Goal: Task Accomplishment & Management: Manage account settings

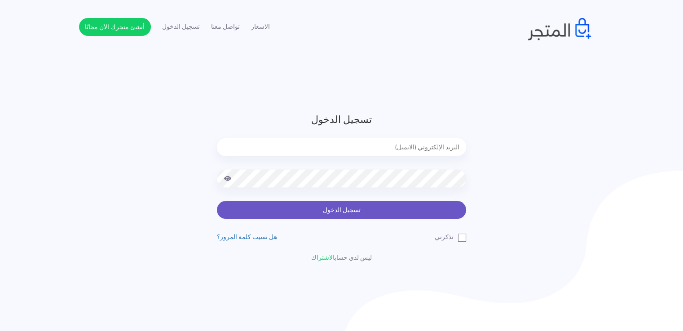
type input "[EMAIL_ADDRESS][DOMAIN_NAME]"
click at [357, 212] on button "تسجيل الدخول" at bounding box center [341, 210] width 249 height 18
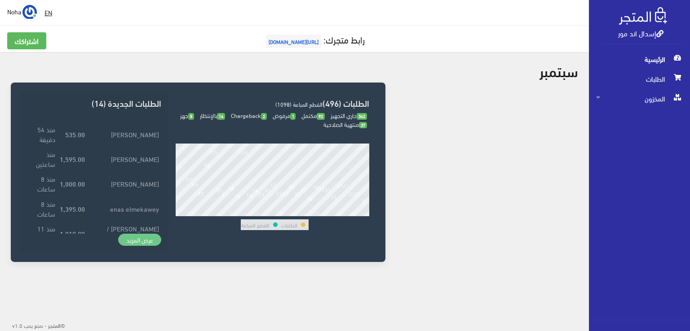
click at [149, 241] on link "عرض المزيد" at bounding box center [139, 240] width 43 height 13
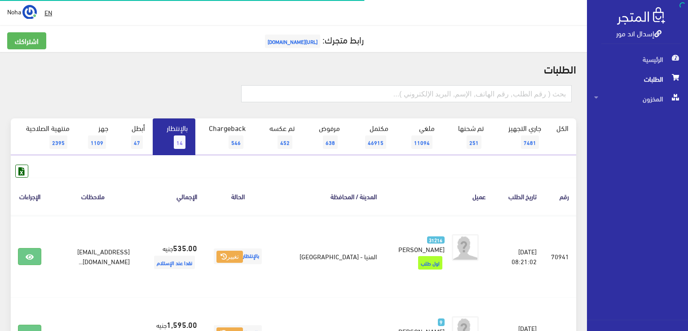
click at [177, 137] on span "14" at bounding box center [180, 142] width 12 height 13
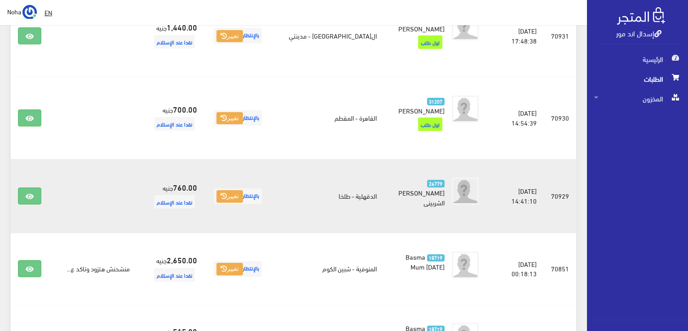
scroll to position [836, 0]
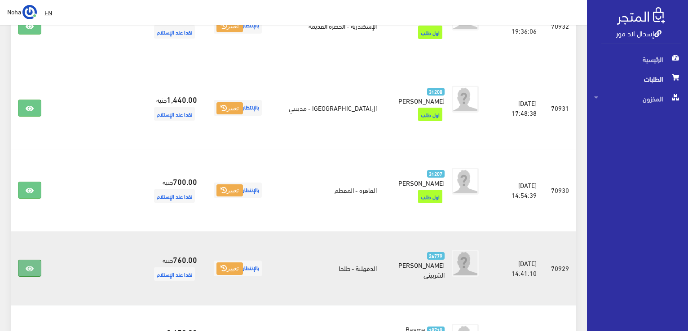
click at [35, 260] on link at bounding box center [29, 268] width 23 height 17
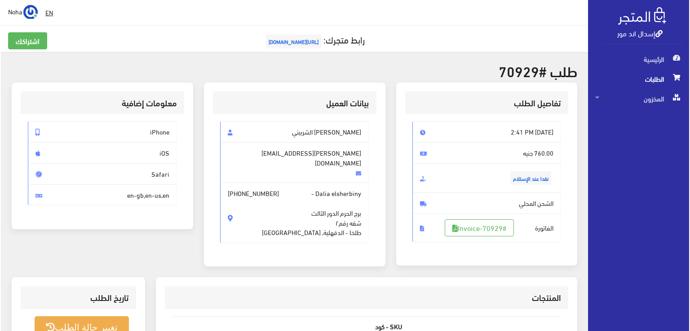
scroll to position [90, 0]
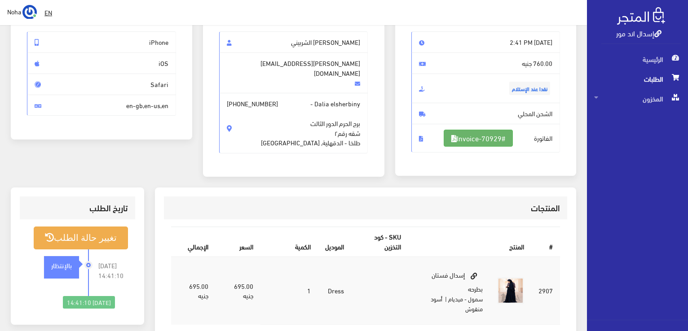
click at [469, 142] on link "#Invoice-70929" at bounding box center [478, 138] width 69 height 17
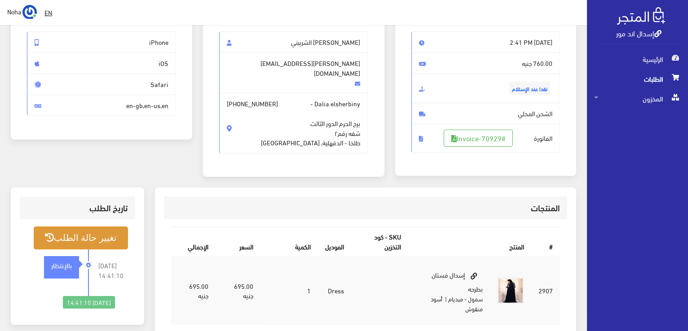
click at [95, 229] on button "تغيير حالة الطلب" at bounding box center [81, 238] width 94 height 23
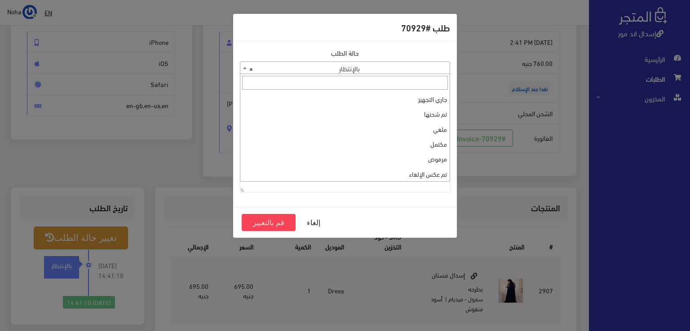
click at [307, 66] on span "× بالإنتظار" at bounding box center [344, 68] width 209 height 13
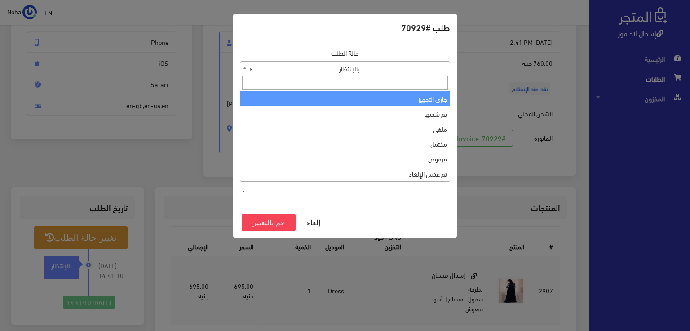
select select "1"
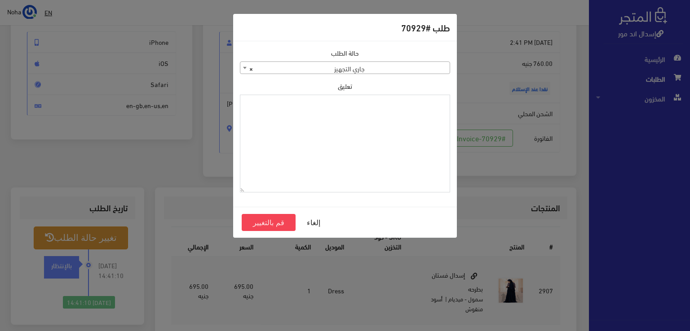
drag, startPoint x: 347, startPoint y: 108, endPoint x: 319, endPoint y: 145, distance: 46.2
click at [319, 145] on textarea "تعليق" at bounding box center [345, 144] width 210 height 98
click at [430, 108] on textarea "1129113" at bounding box center [345, 144] width 210 height 98
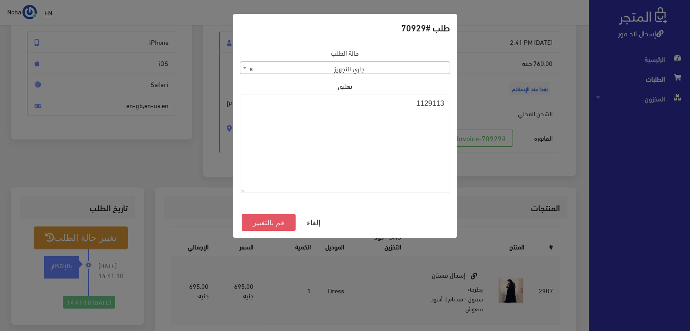
type textarea "1129113"
click at [282, 222] on button "قم بالتغيير" at bounding box center [269, 222] width 54 height 17
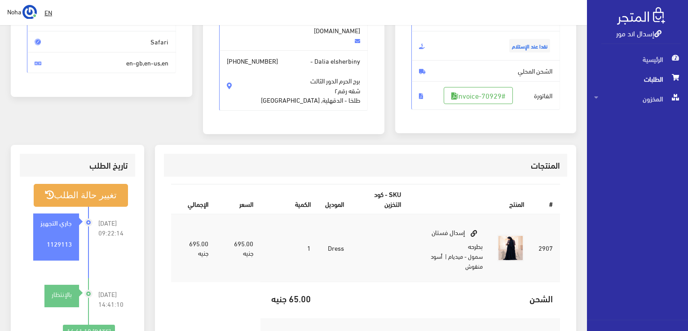
scroll to position [135, 0]
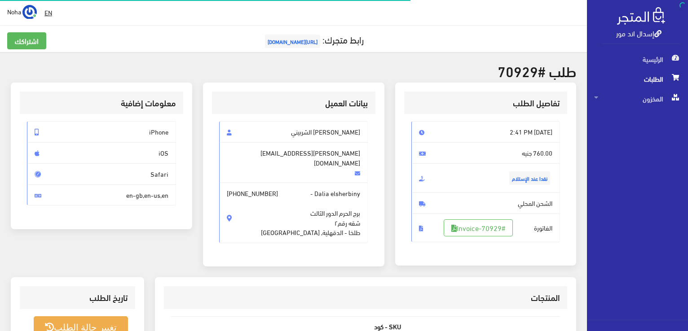
scroll to position [90, 0]
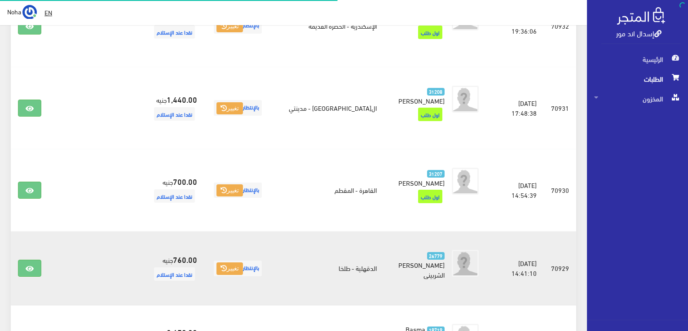
scroll to position [836, 0]
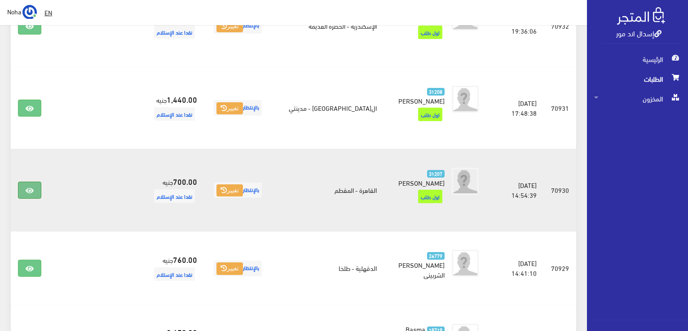
click at [32, 187] on icon at bounding box center [30, 190] width 8 height 7
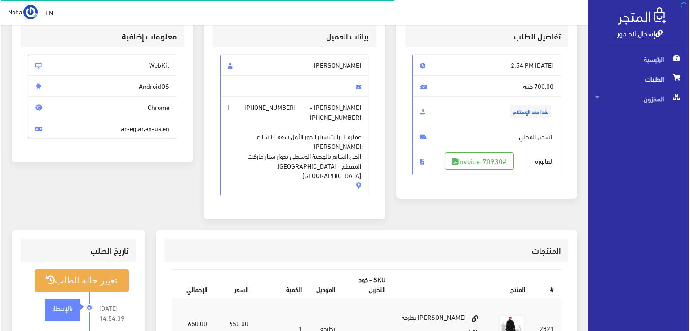
scroll to position [90, 0]
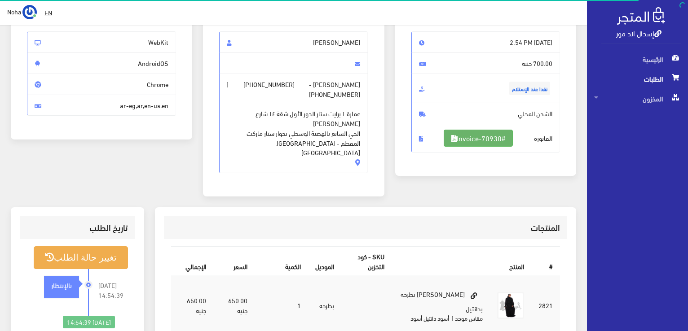
click at [505, 138] on link "#Invoice-70930" at bounding box center [478, 138] width 69 height 17
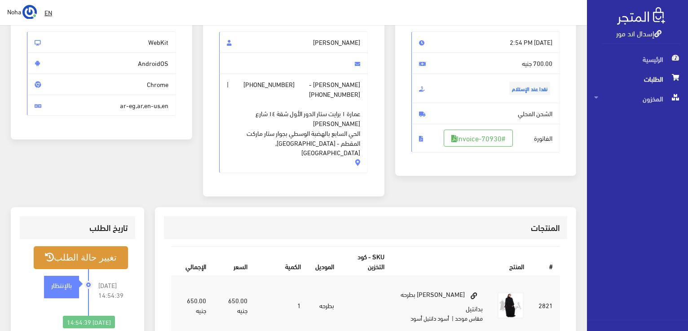
click at [97, 246] on button "تغيير حالة الطلب" at bounding box center [81, 257] width 94 height 23
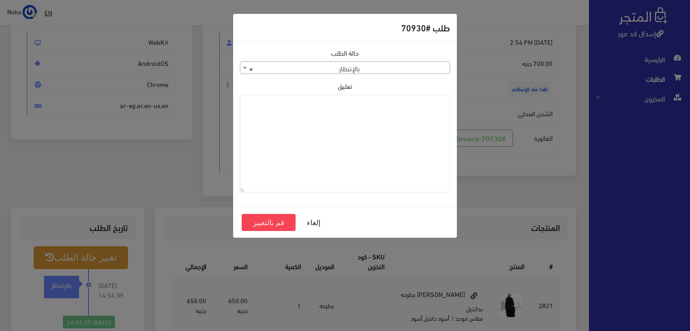
click at [386, 76] on div "حالة الطلب جاري التجهيز تم شحنها ملغي مكتمل مرفوض تم عكس الإلغاء فشل تم رد المب…" at bounding box center [344, 124] width 221 height 152
click at [387, 70] on span "× بالإنتظار" at bounding box center [344, 68] width 209 height 13
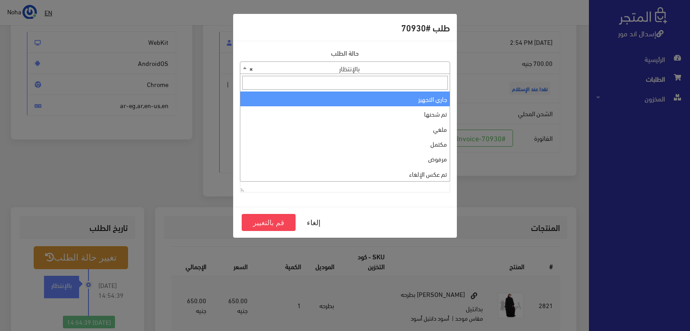
select select "1"
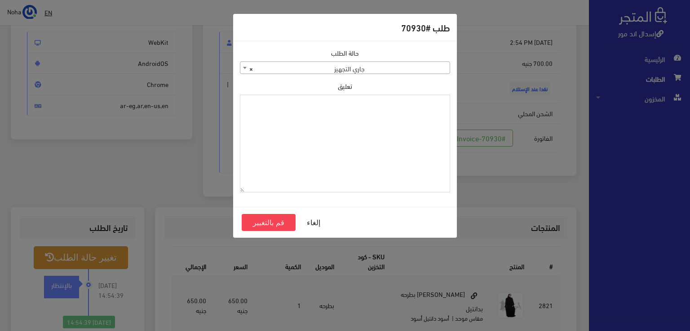
paste textarea "1129113"
type textarea "1129113"
click at [288, 221] on button "قم بالتغيير" at bounding box center [269, 222] width 54 height 17
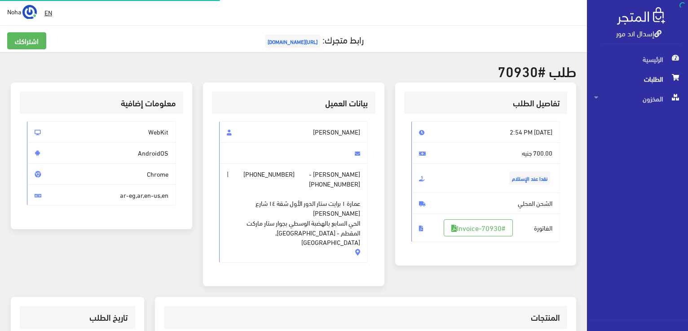
scroll to position [90, 0]
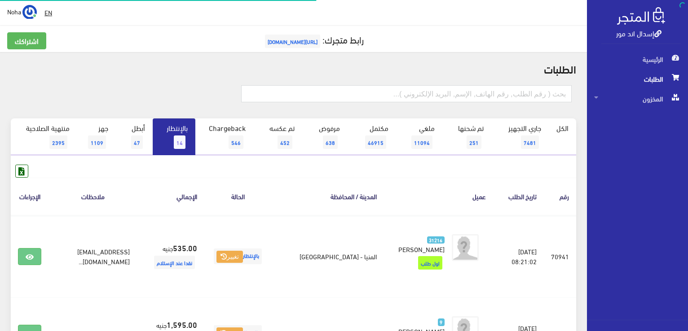
scroll to position [836, 0]
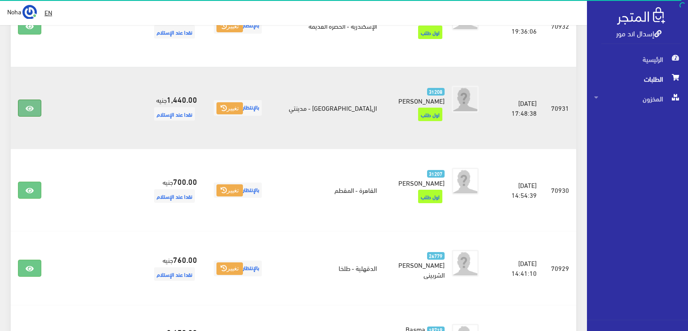
click at [22, 100] on link at bounding box center [29, 108] width 23 height 17
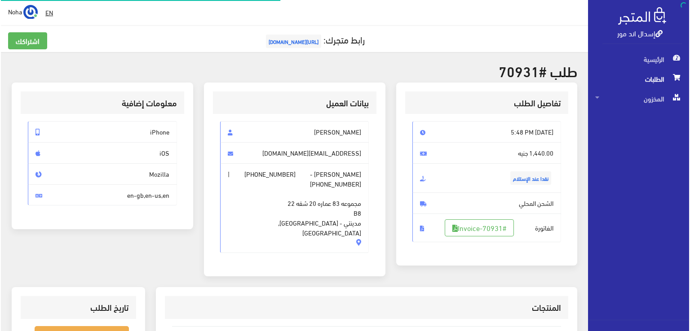
scroll to position [180, 0]
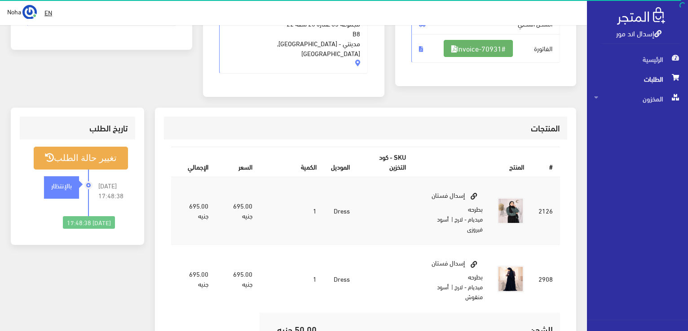
click at [485, 45] on link "#Invoice-70931" at bounding box center [478, 48] width 69 height 17
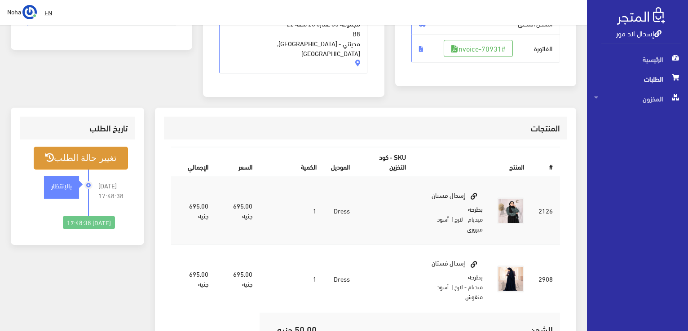
click at [95, 147] on button "تغيير حالة الطلب" at bounding box center [81, 158] width 94 height 23
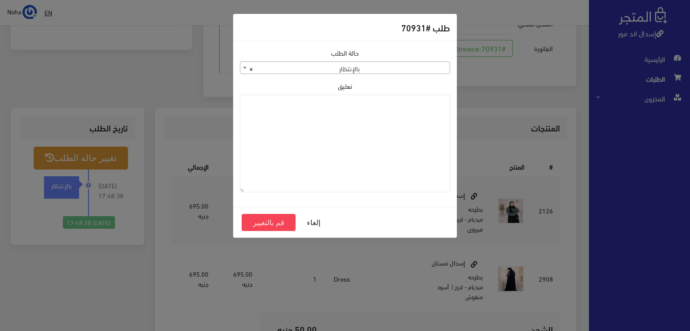
click at [442, 67] on span "× بالإنتظار" at bounding box center [344, 68] width 209 height 13
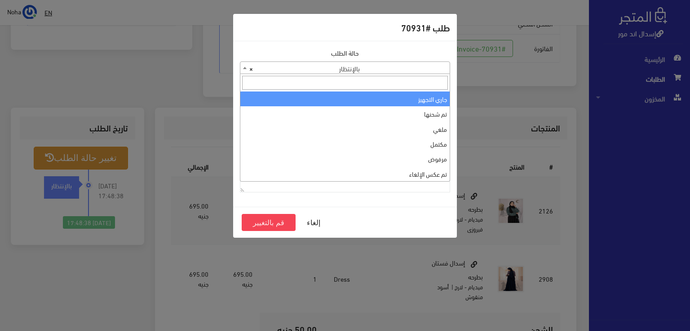
select select "1"
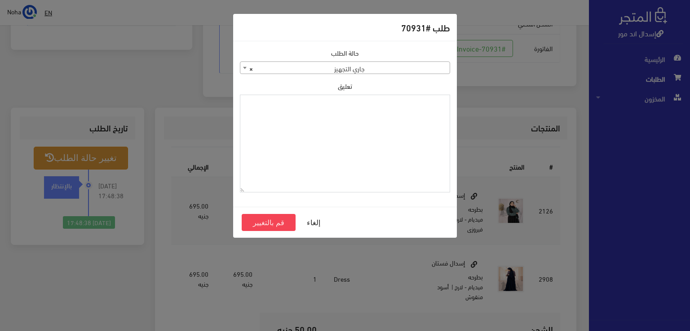
paste textarea "1129113"
type textarea "1129113"
click at [274, 221] on button "قم بالتغيير" at bounding box center [269, 222] width 54 height 17
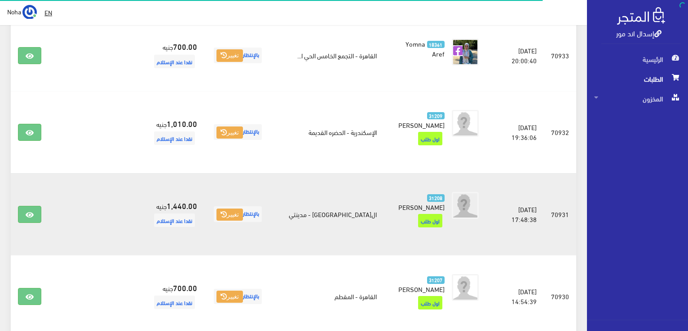
scroll to position [701, 0]
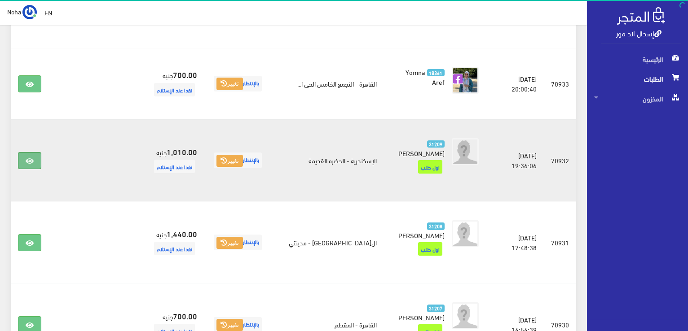
click at [36, 152] on link at bounding box center [29, 160] width 23 height 17
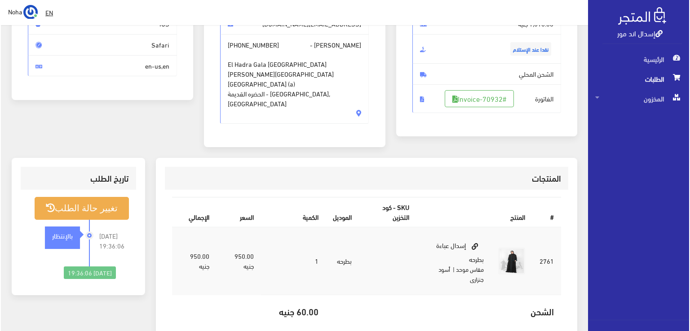
scroll to position [135, 0]
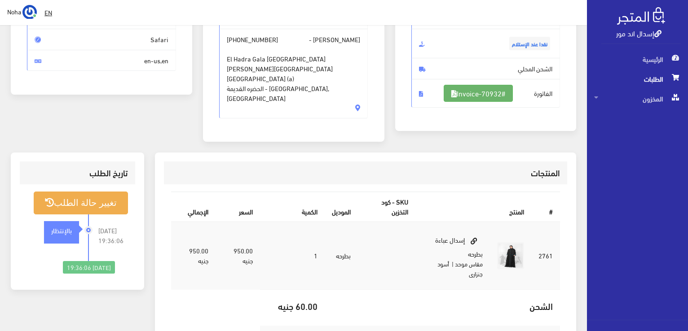
click at [510, 94] on link "#Invoice-70932" at bounding box center [478, 93] width 69 height 17
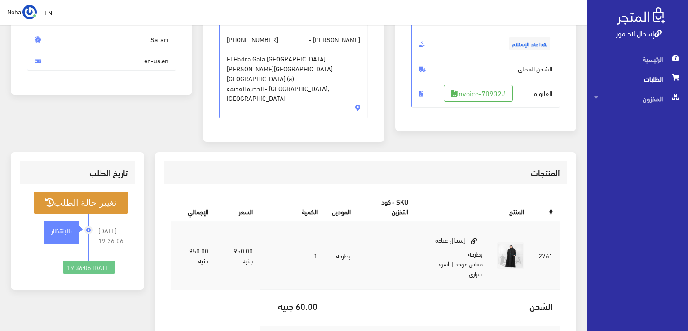
click at [109, 192] on button "تغيير حالة الطلب" at bounding box center [81, 203] width 94 height 23
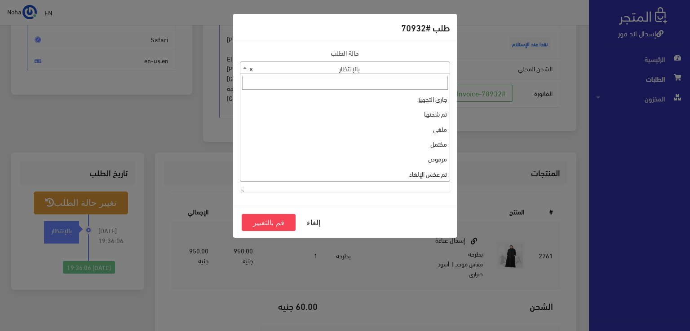
click at [322, 62] on span "× بالإنتظار" at bounding box center [344, 68] width 209 height 13
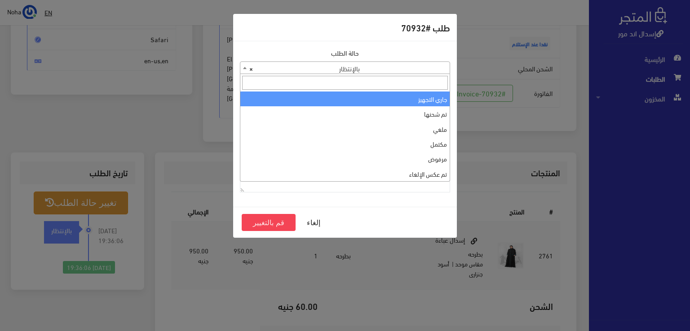
select select "1"
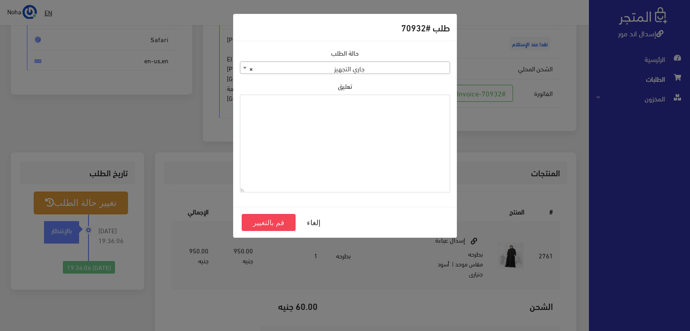
paste textarea "1129113"
type textarea "1129113"
click at [270, 224] on button "قم بالتغيير" at bounding box center [269, 222] width 54 height 17
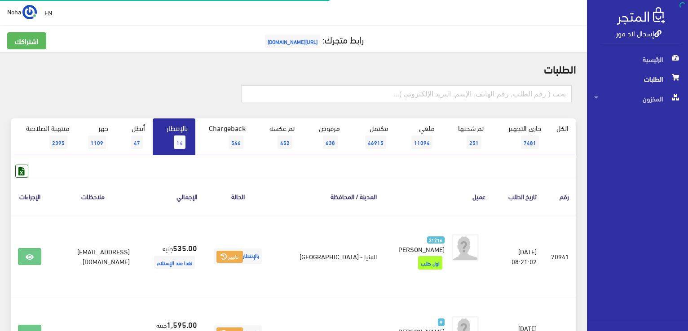
scroll to position [701, 0]
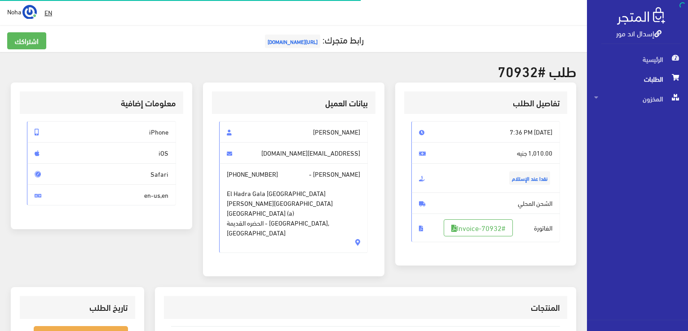
scroll to position [129, 0]
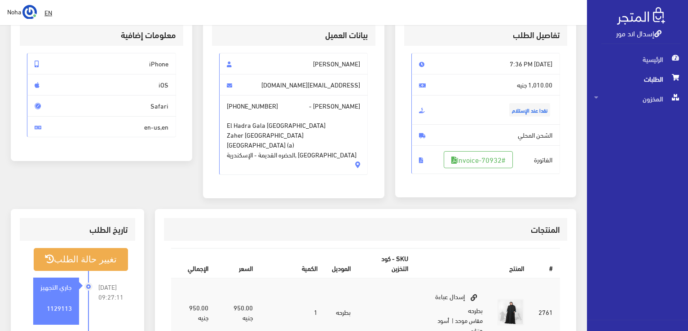
scroll to position [135, 0]
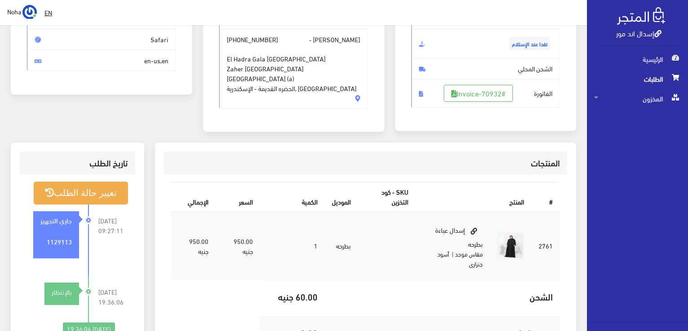
click at [655, 80] on span "الطلبات" at bounding box center [637, 79] width 87 height 20
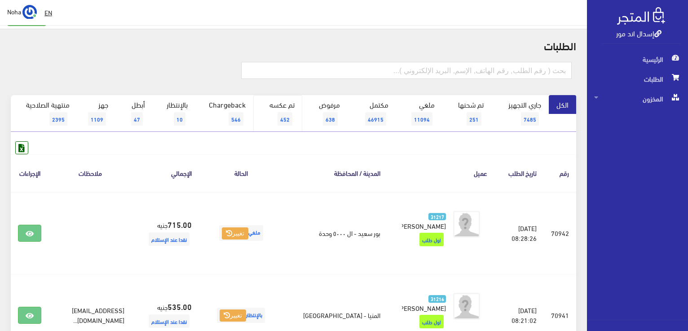
scroll to position [45, 0]
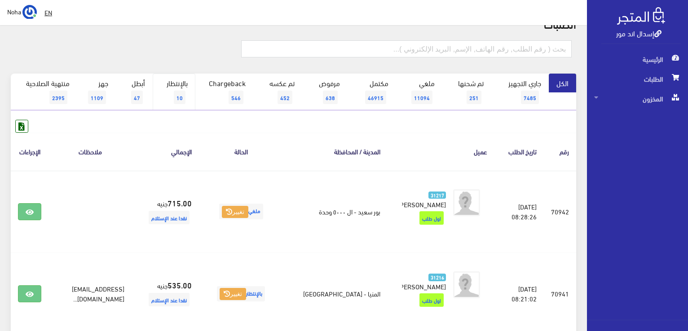
click at [184, 92] on span "10" at bounding box center [180, 97] width 12 height 13
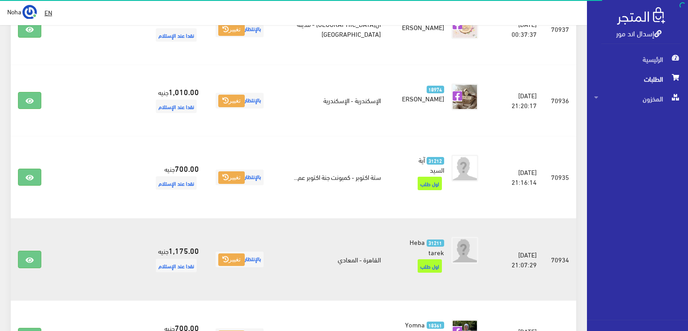
scroll to position [548, 0]
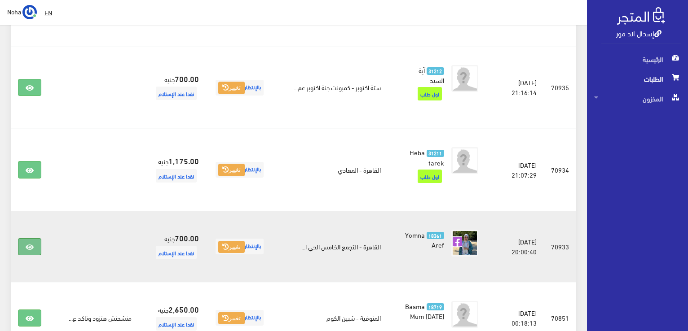
click at [26, 244] on icon at bounding box center [30, 247] width 8 height 7
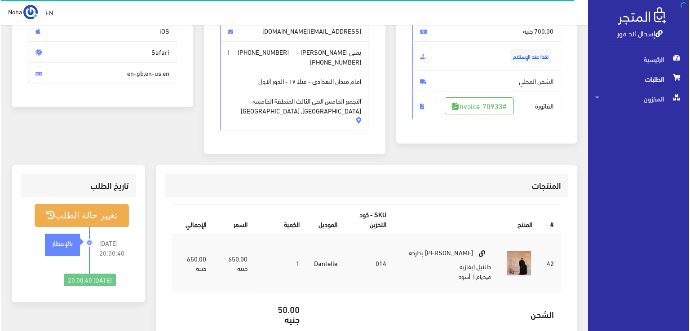
scroll to position [135, 0]
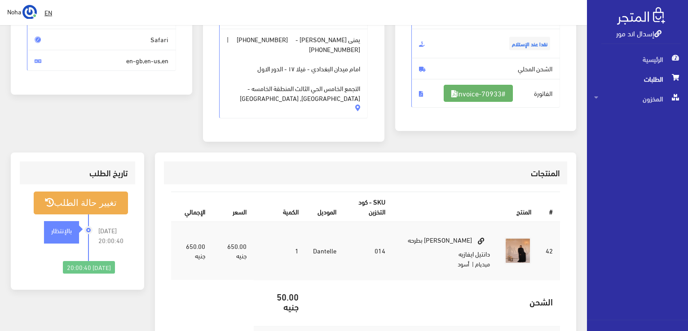
click at [494, 96] on link "#Invoice-70933" at bounding box center [478, 93] width 69 height 17
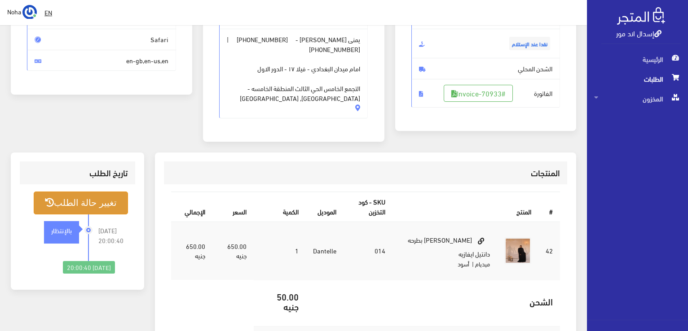
click at [95, 201] on button "تغيير حالة الطلب" at bounding box center [81, 203] width 94 height 23
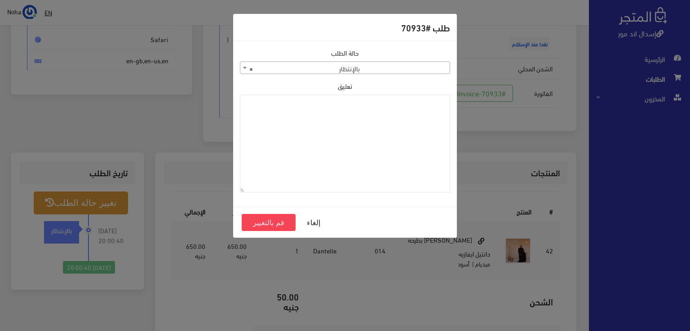
click at [363, 70] on span "× بالإنتظار" at bounding box center [344, 68] width 209 height 13
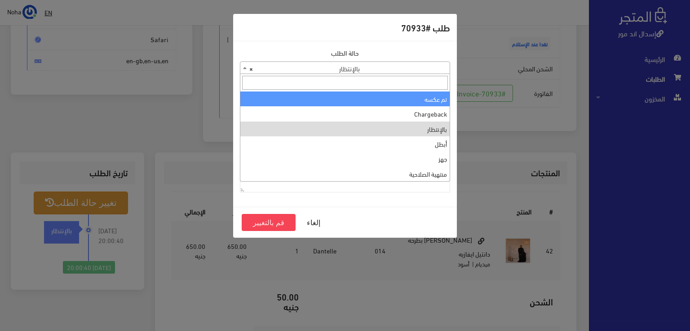
scroll to position [0, 0]
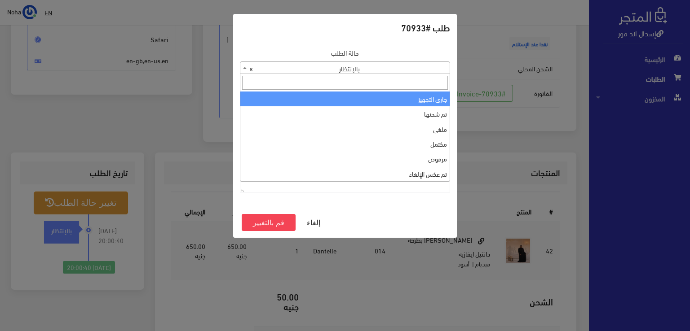
select select "1"
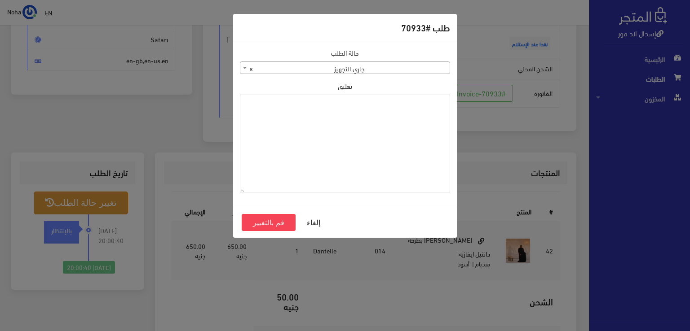
paste textarea "1129113"
type textarea "1129113"
click at [264, 221] on button "قم بالتغيير" at bounding box center [269, 222] width 54 height 17
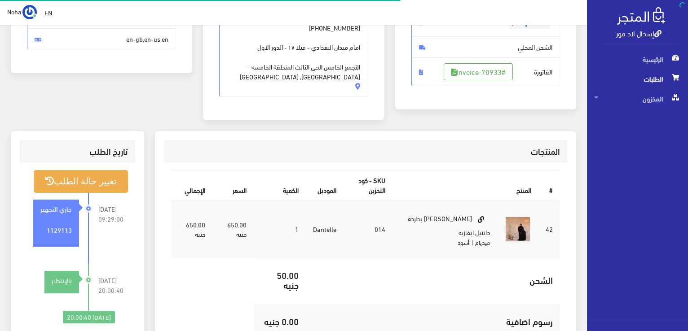
scroll to position [180, 0]
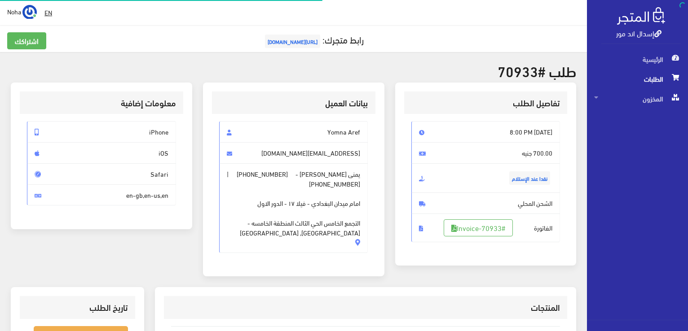
scroll to position [129, 0]
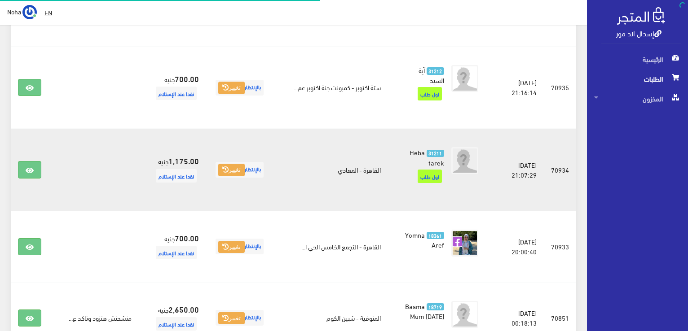
scroll to position [548, 0]
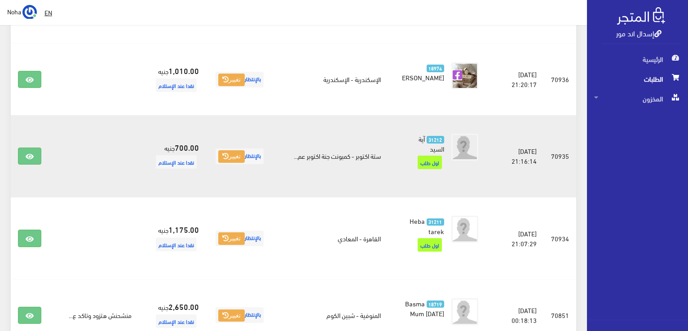
scroll to position [476, 0]
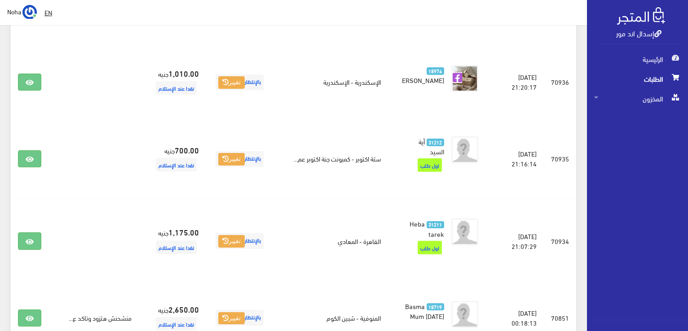
click at [637, 37] on link "إسدال اند مور" at bounding box center [638, 32] width 45 height 13
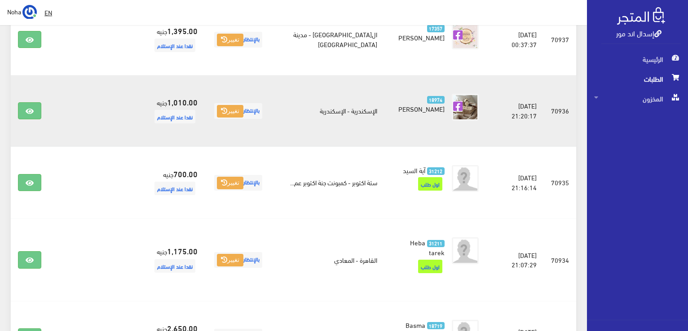
scroll to position [638, 0]
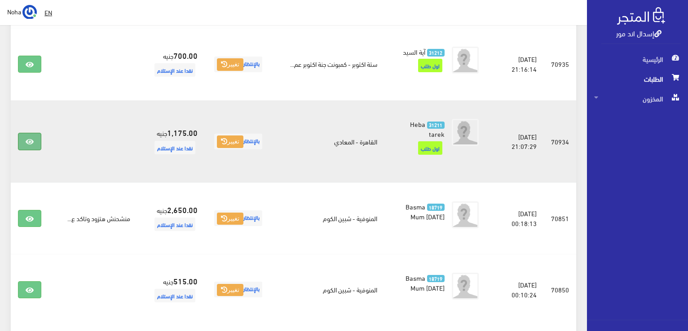
click at [24, 133] on link at bounding box center [29, 141] width 23 height 17
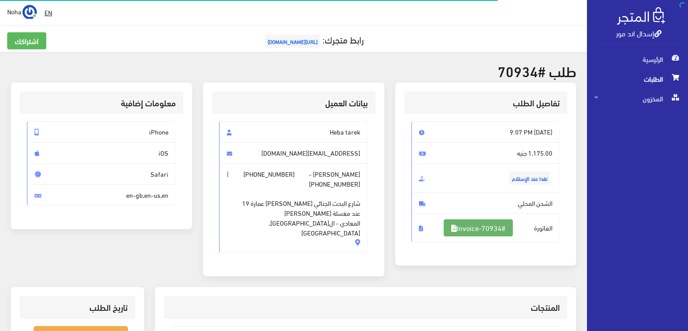
click at [497, 227] on link "#Invoice-70934" at bounding box center [478, 228] width 69 height 17
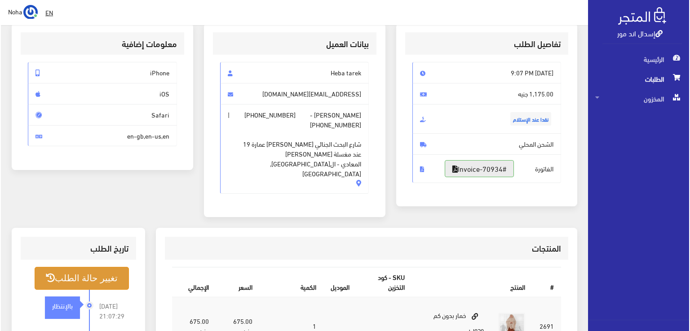
scroll to position [90, 0]
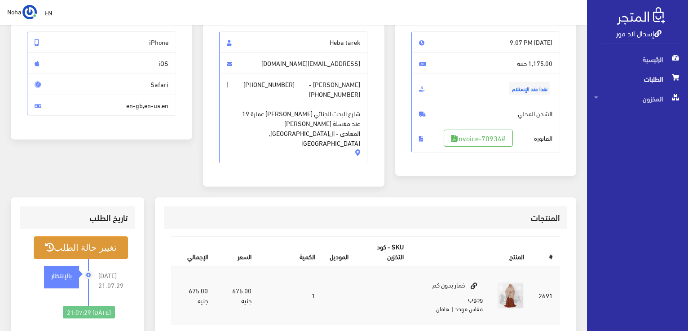
click at [100, 237] on button "تغيير حالة الطلب" at bounding box center [81, 248] width 94 height 23
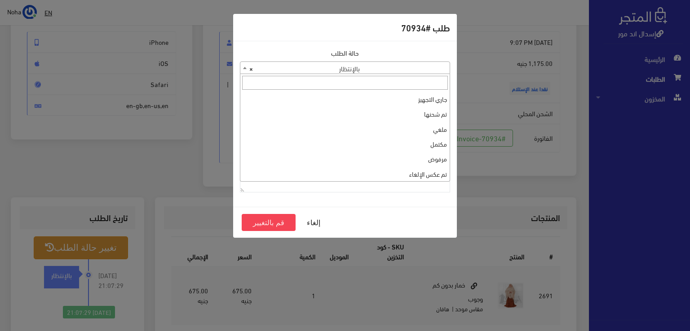
click at [298, 72] on span "× بالإنتظار" at bounding box center [344, 68] width 209 height 13
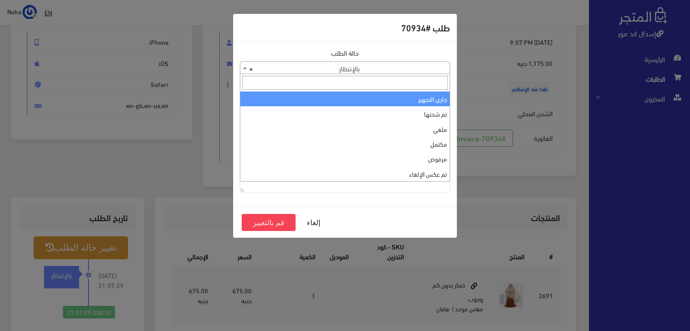
select select "1"
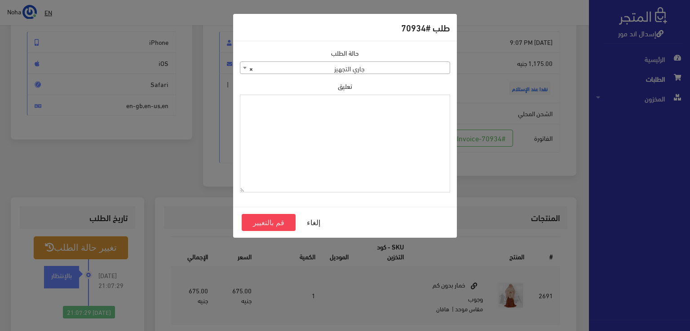
drag, startPoint x: 330, startPoint y: 102, endPoint x: 300, endPoint y: 175, distance: 78.3
click at [300, 175] on textarea "تعليق" at bounding box center [345, 144] width 210 height 98
click at [429, 109] on textarea "1129113" at bounding box center [345, 144] width 210 height 98
click at [429, 108] on textarea "1129113" at bounding box center [345, 144] width 210 height 98
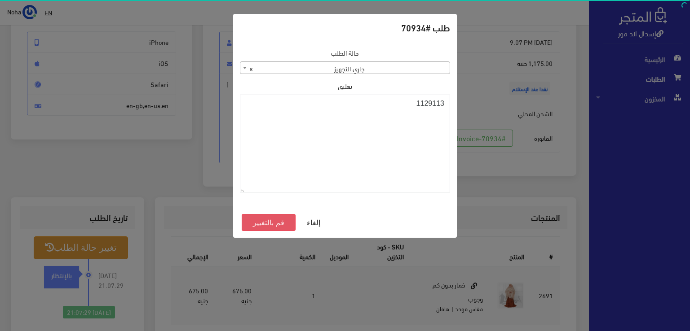
type textarea "1129113"
click at [272, 225] on button "قم بالتغيير" at bounding box center [269, 222] width 54 height 17
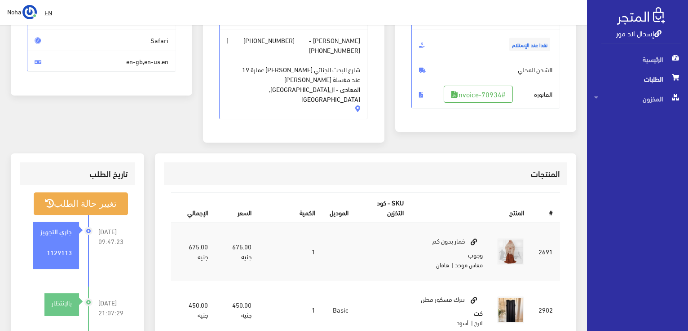
scroll to position [135, 0]
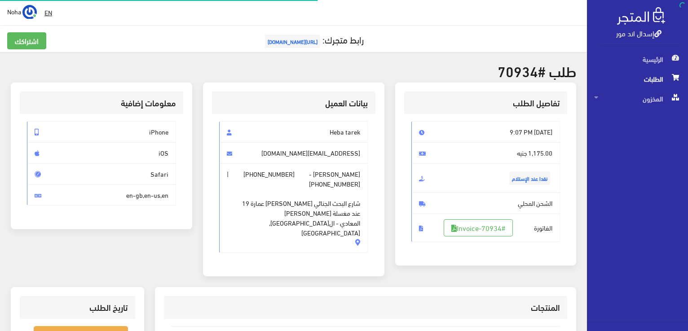
scroll to position [90, 0]
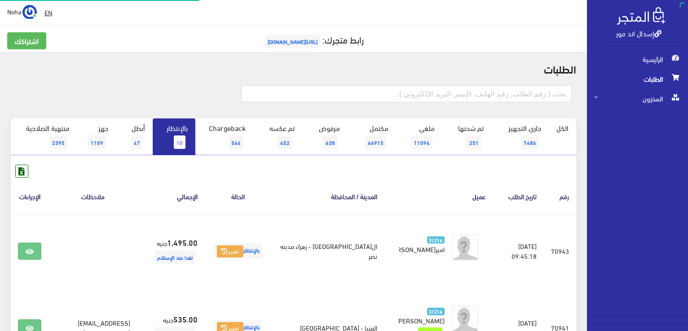
scroll to position [638, 0]
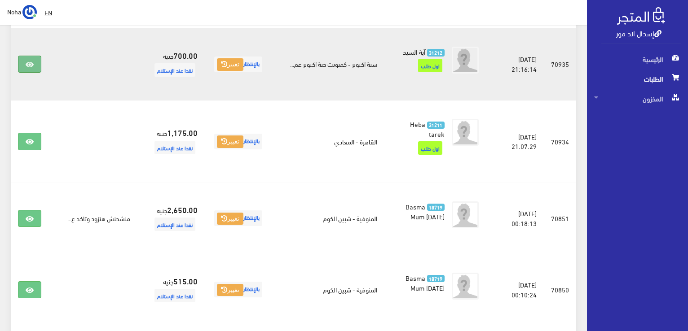
click at [24, 56] on link at bounding box center [29, 64] width 23 height 17
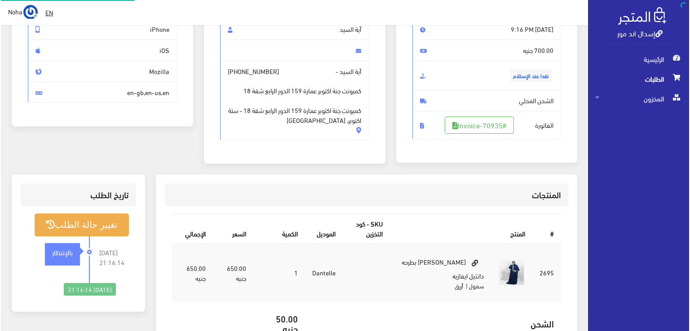
scroll to position [135, 0]
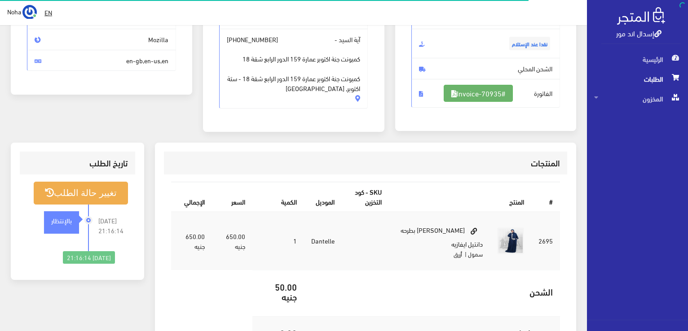
click at [504, 88] on link "#Invoice-70935" at bounding box center [478, 93] width 69 height 17
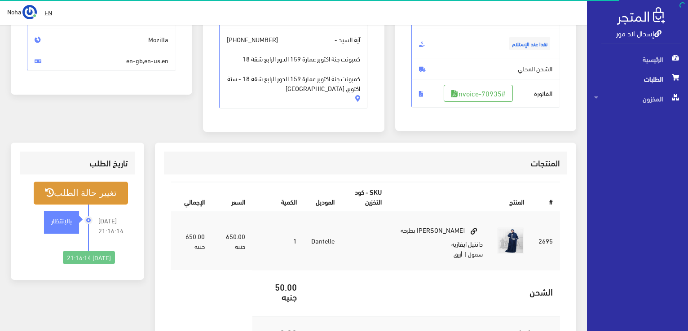
click at [75, 196] on button "تغيير حالة الطلب" at bounding box center [81, 193] width 94 height 23
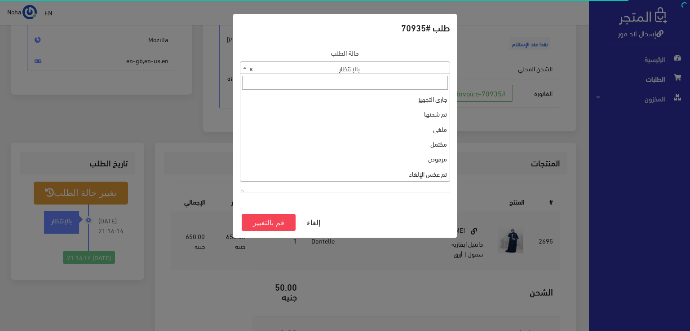
click at [395, 68] on span "× بالإنتظار" at bounding box center [344, 68] width 209 height 13
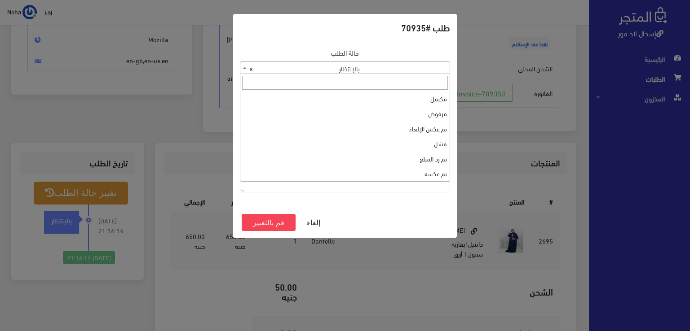
scroll to position [0, 0]
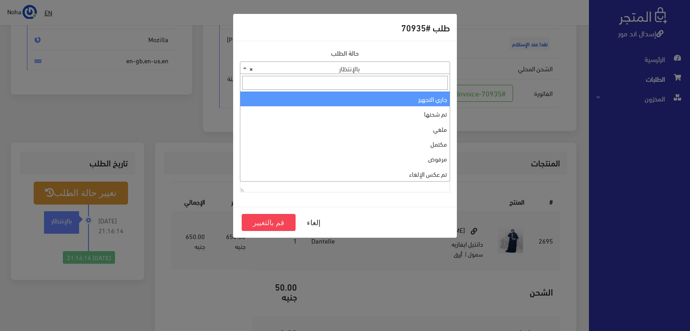
select select "1"
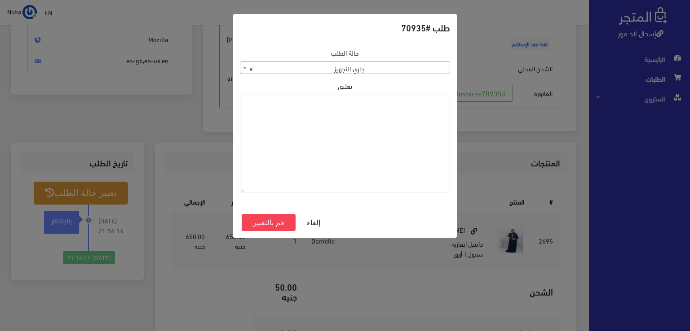
paste textarea "1129113"
type textarea "1129113"
click at [277, 224] on button "قم بالتغيير" at bounding box center [269, 222] width 54 height 17
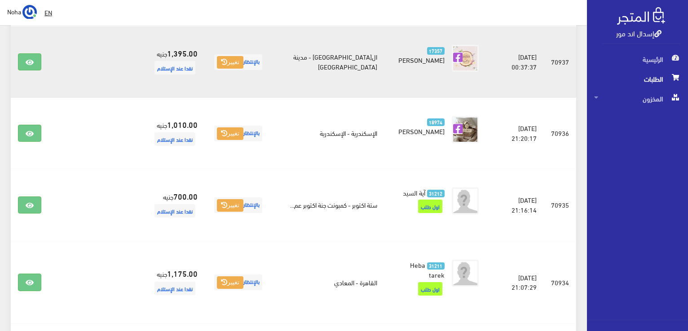
scroll to position [458, 0]
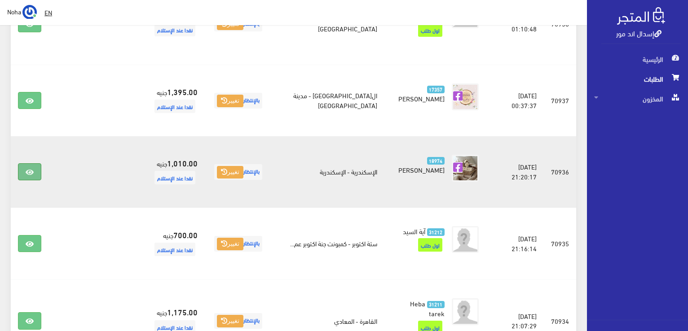
click at [22, 163] on link at bounding box center [29, 171] width 23 height 17
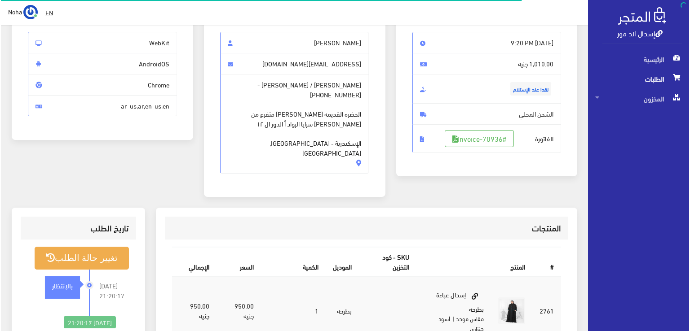
scroll to position [90, 0]
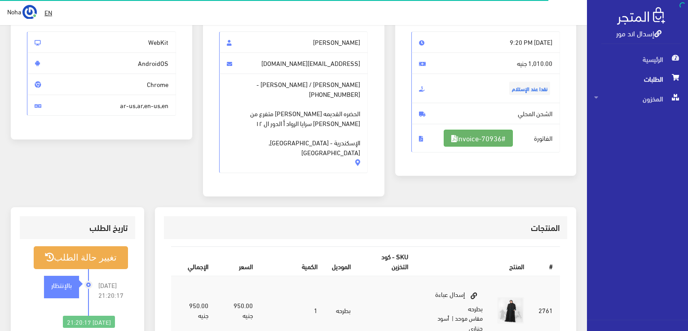
click at [494, 136] on link "#Invoice-70936" at bounding box center [478, 138] width 69 height 17
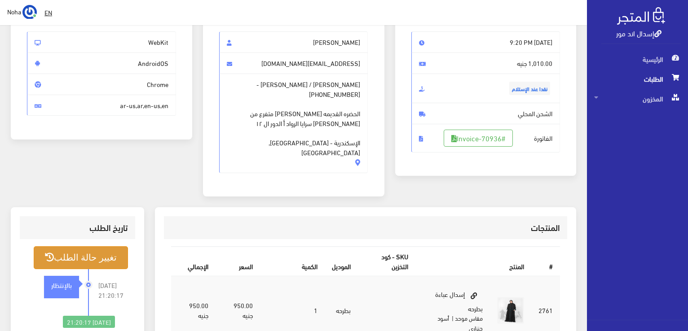
click at [117, 246] on button "تغيير حالة الطلب" at bounding box center [81, 257] width 94 height 23
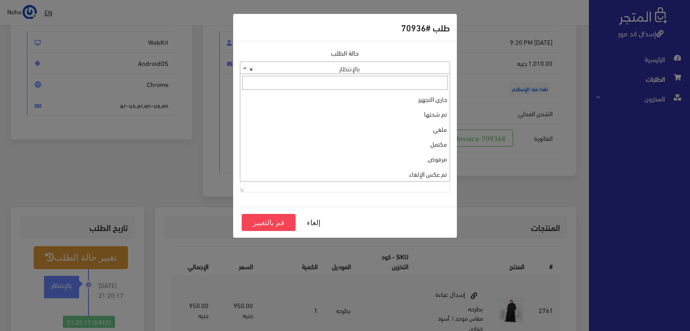
click at [427, 64] on span "× بالإنتظار" at bounding box center [344, 68] width 209 height 13
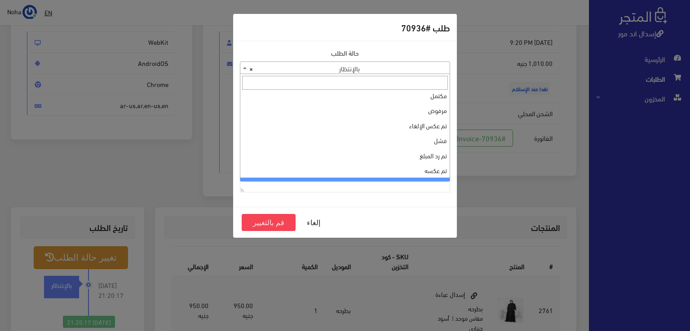
scroll to position [0, 0]
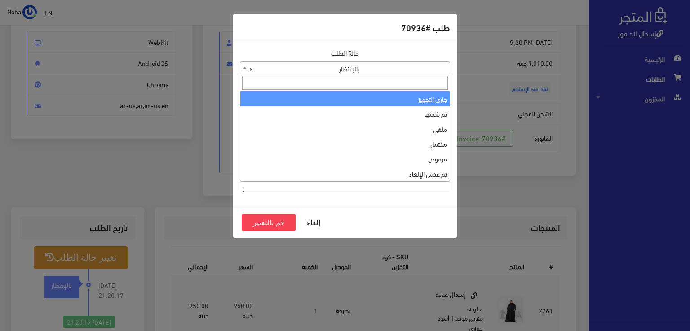
select select "1"
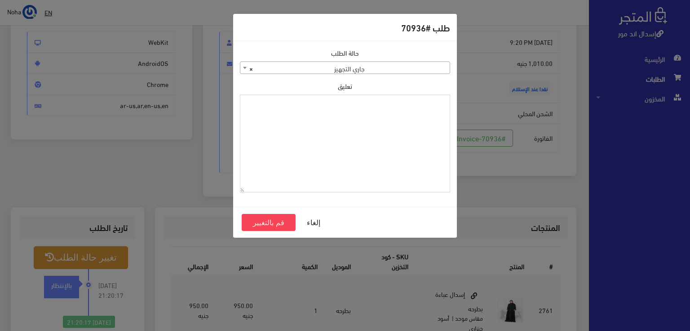
paste textarea "1129113"
type textarea "1129113"
click at [274, 224] on button "قم بالتغيير" at bounding box center [269, 222] width 54 height 17
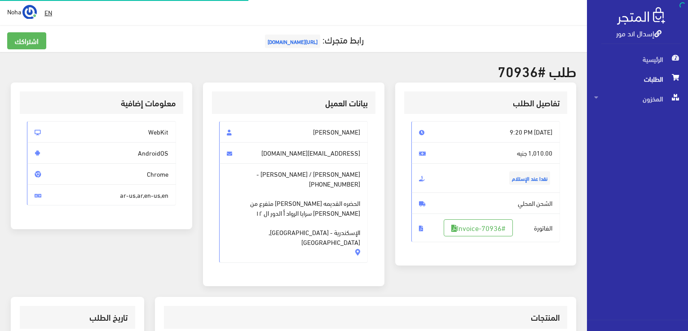
scroll to position [90, 0]
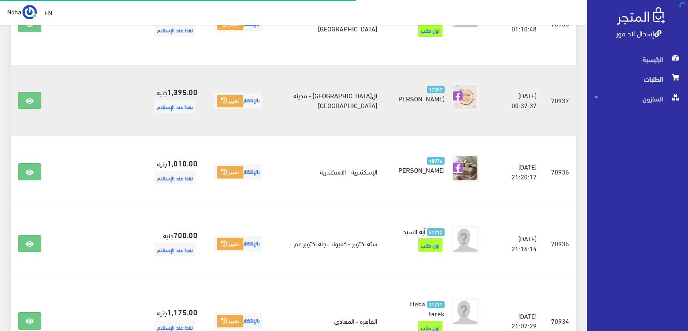
scroll to position [458, 0]
click at [31, 97] on icon at bounding box center [30, 100] width 8 height 7
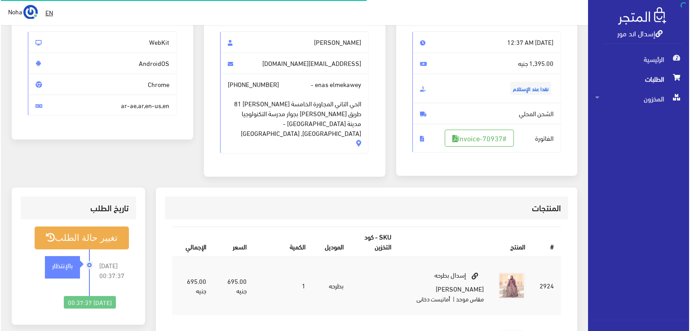
scroll to position [90, 0]
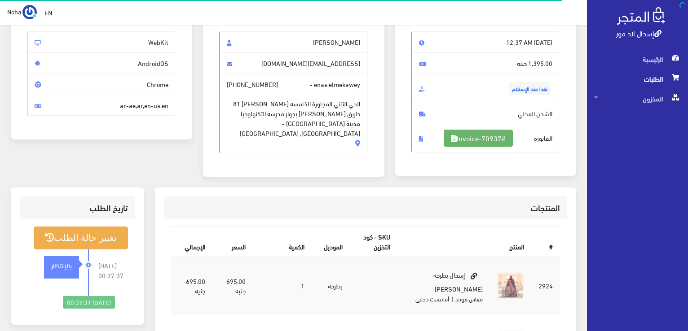
click at [503, 139] on link "#Invoice-70937" at bounding box center [478, 138] width 69 height 17
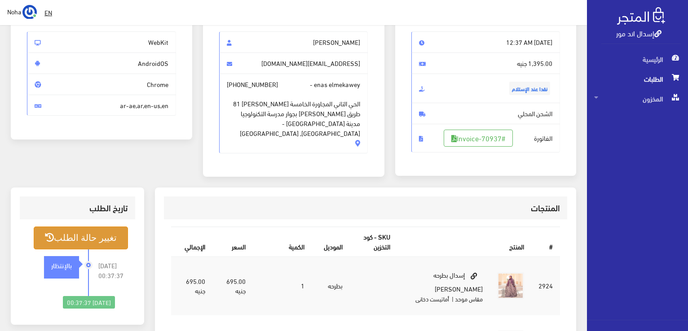
click at [110, 238] on button "تغيير حالة الطلب" at bounding box center [81, 238] width 94 height 23
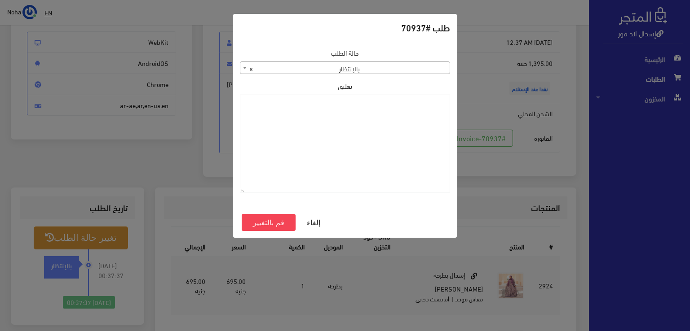
click at [423, 68] on span "× بالإنتظار" at bounding box center [344, 68] width 209 height 13
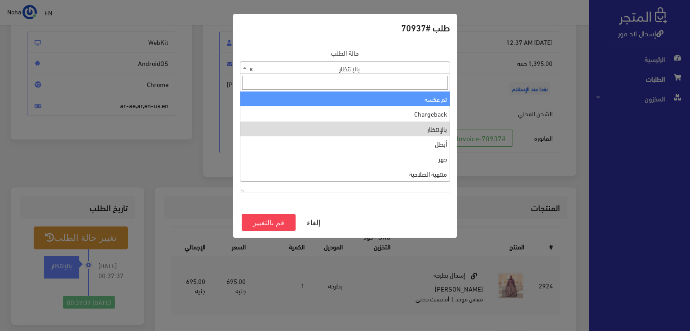
scroll to position [0, 0]
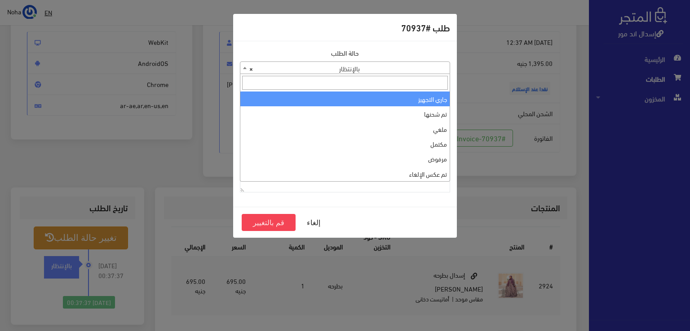
select select "1"
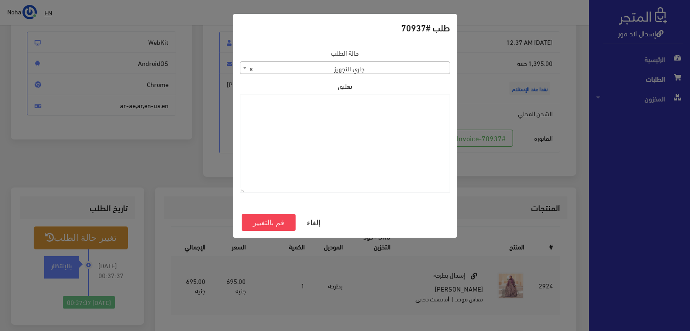
paste textarea "1129113"
type textarea "1129113"
click at [278, 220] on button "قم بالتغيير" at bounding box center [269, 222] width 54 height 17
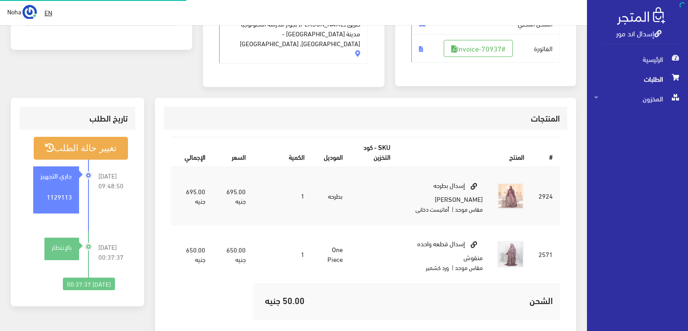
scroll to position [180, 0]
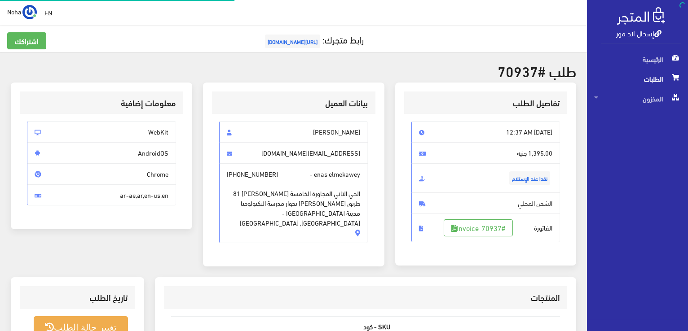
scroll to position [90, 0]
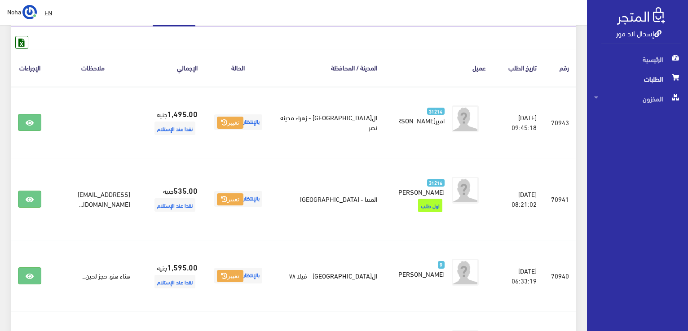
scroll to position [9, 0]
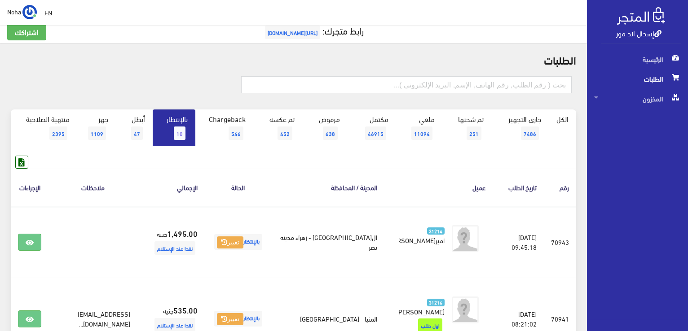
click at [176, 133] on span "10" at bounding box center [180, 133] width 12 height 13
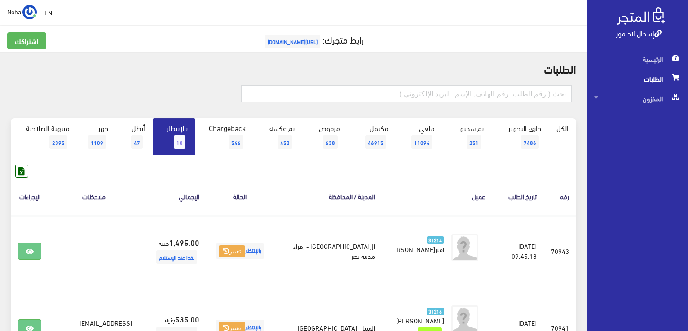
click at [176, 123] on link "بالإنتظار 10" at bounding box center [174, 137] width 43 height 37
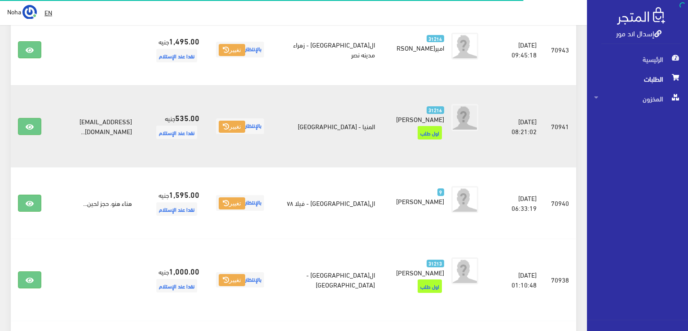
scroll to position [359, 0]
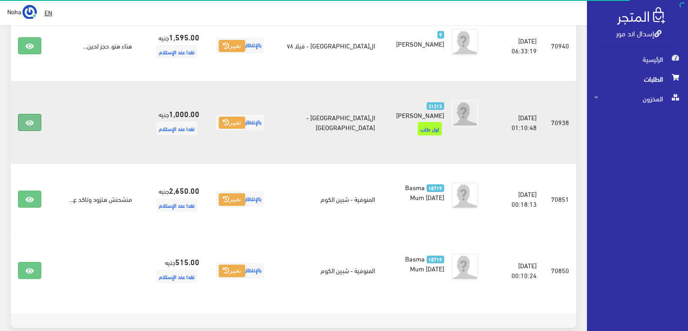
click at [38, 114] on link at bounding box center [29, 122] width 23 height 17
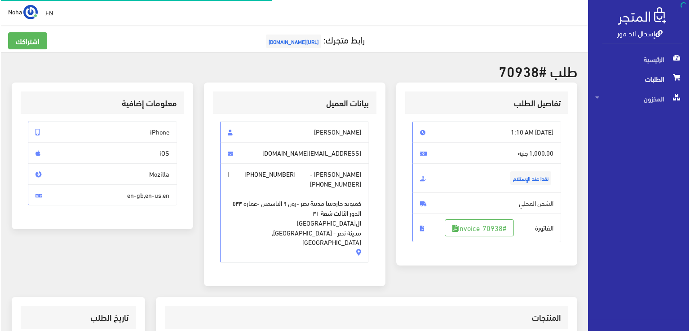
scroll to position [180, 0]
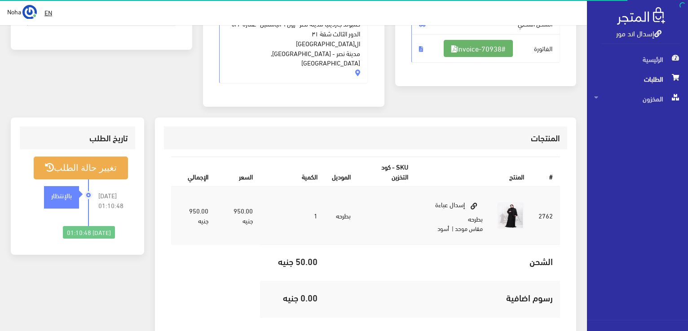
click at [498, 49] on link "#Invoice-70938" at bounding box center [478, 48] width 69 height 17
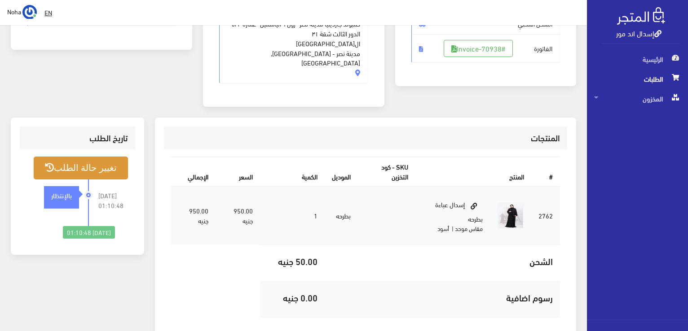
click at [81, 162] on button "تغيير حالة الطلب" at bounding box center [81, 168] width 94 height 23
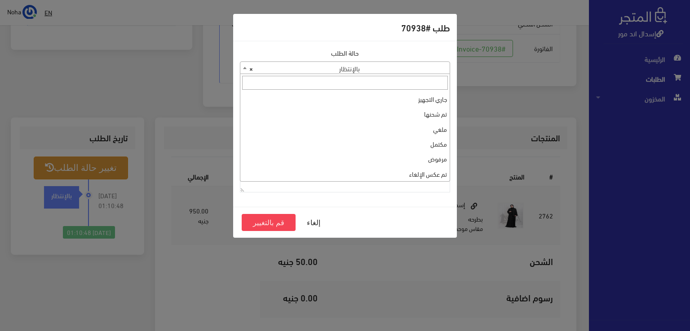
click at [377, 70] on span "× بالإنتظار" at bounding box center [344, 68] width 209 height 13
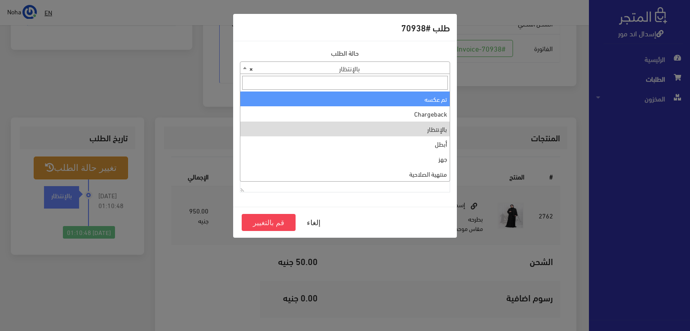
scroll to position [0, 0]
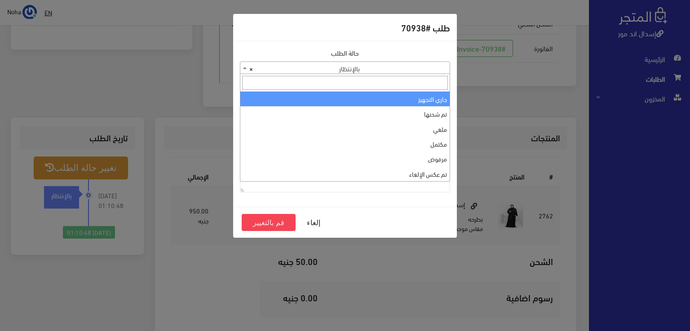
select select "1"
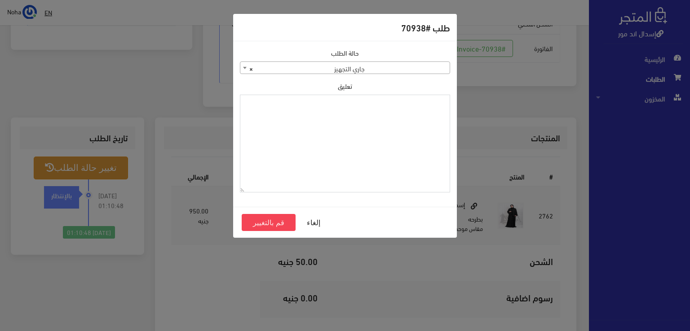
paste textarea "1129113"
type textarea "1129113"
click at [269, 228] on button "قم بالتغيير" at bounding box center [269, 222] width 54 height 17
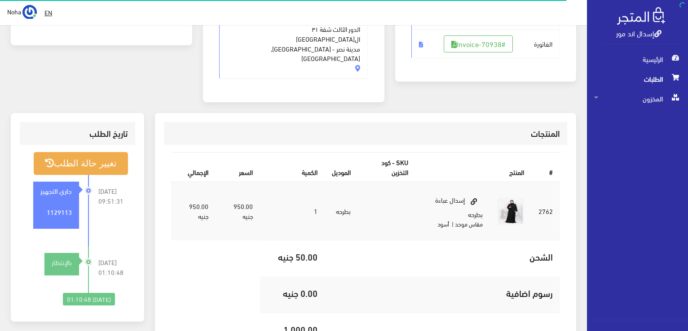
scroll to position [224, 0]
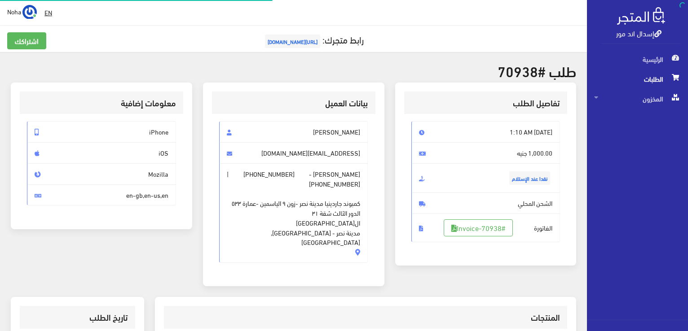
scroll to position [176, 0]
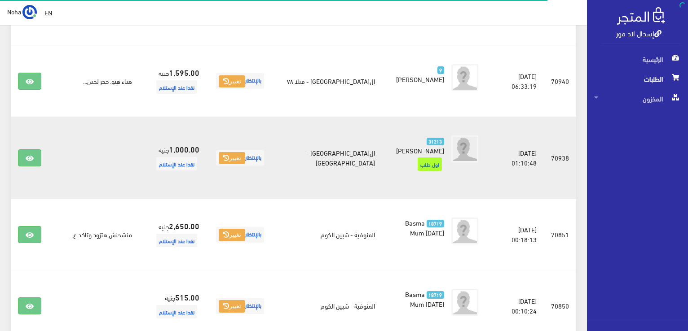
scroll to position [314, 0]
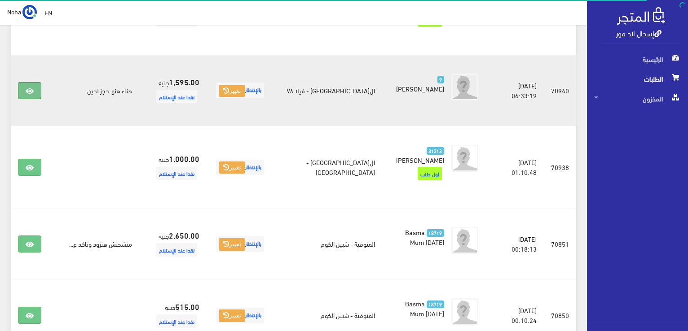
click at [31, 82] on link at bounding box center [29, 90] width 23 height 17
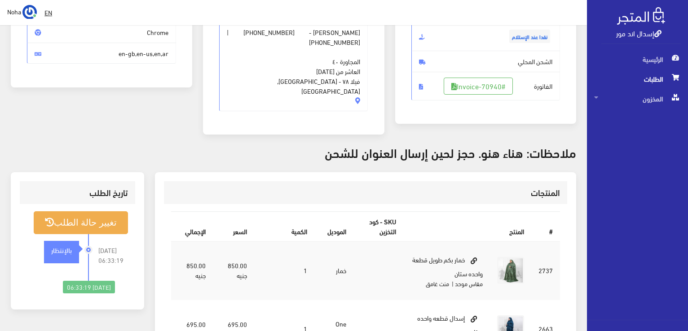
scroll to position [90, 0]
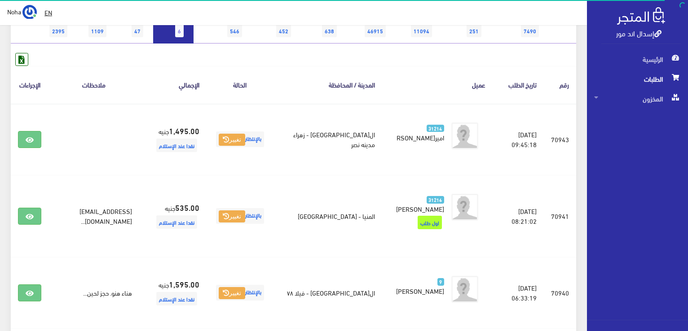
scroll to position [90, 0]
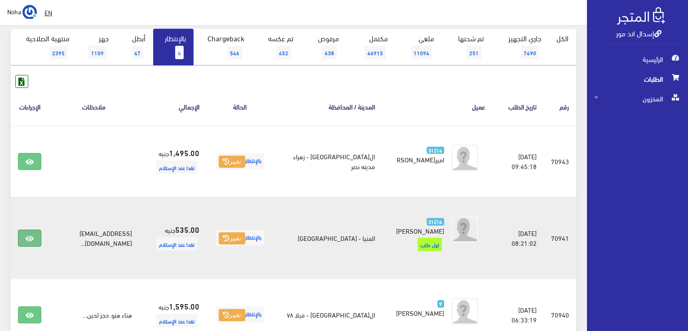
click at [31, 235] on icon at bounding box center [30, 238] width 8 height 7
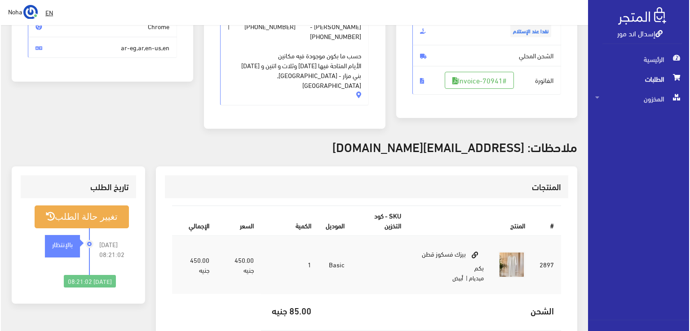
scroll to position [135, 0]
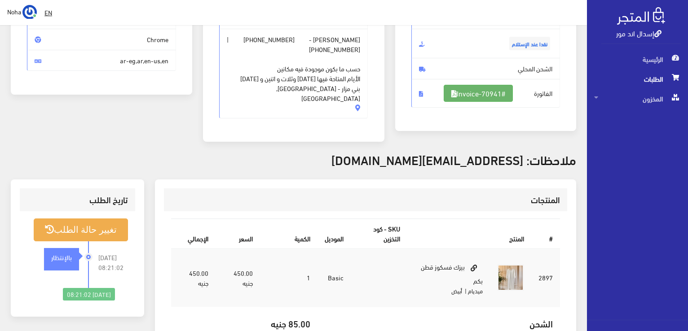
click at [471, 91] on link "#Invoice-70941" at bounding box center [478, 93] width 69 height 17
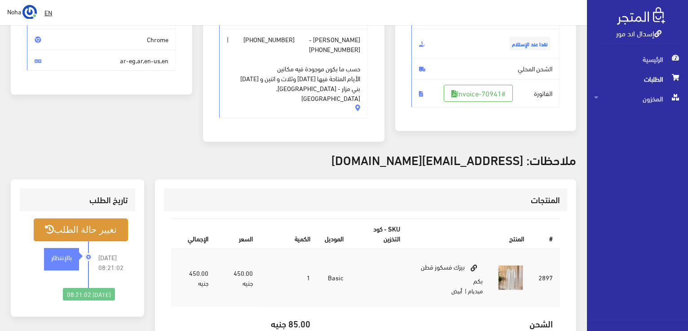
click at [110, 219] on button "تغيير حالة الطلب" at bounding box center [81, 230] width 94 height 23
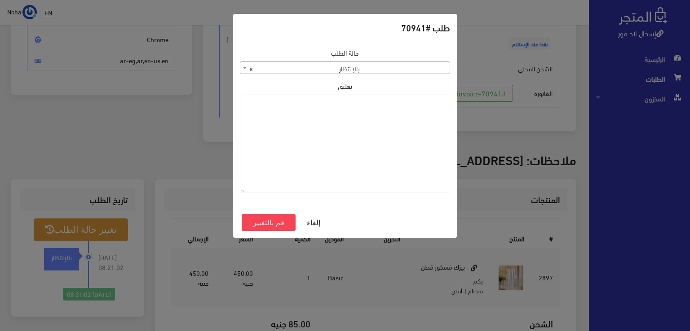
click at [438, 70] on span "× بالإنتظار" at bounding box center [344, 68] width 209 height 13
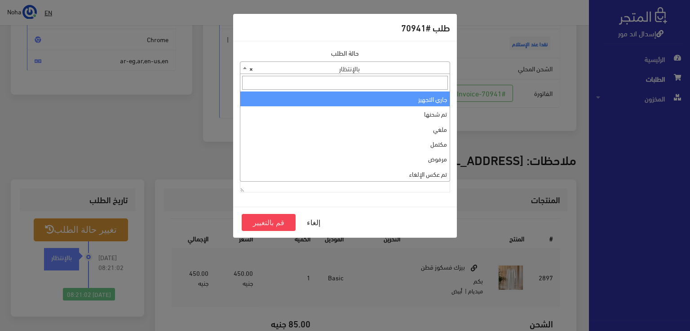
select select "1"
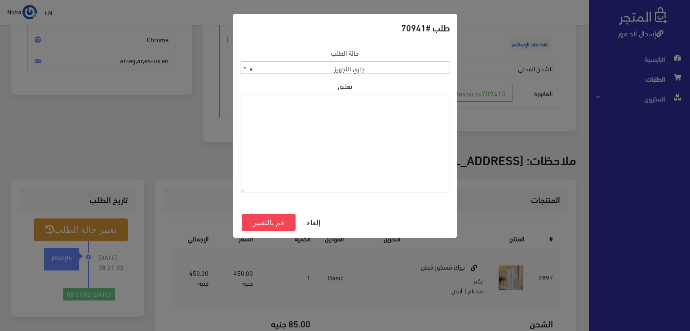
paste textarea "1129113"
type textarea "1129113"
click at [278, 222] on button "قم بالتغيير" at bounding box center [269, 222] width 54 height 17
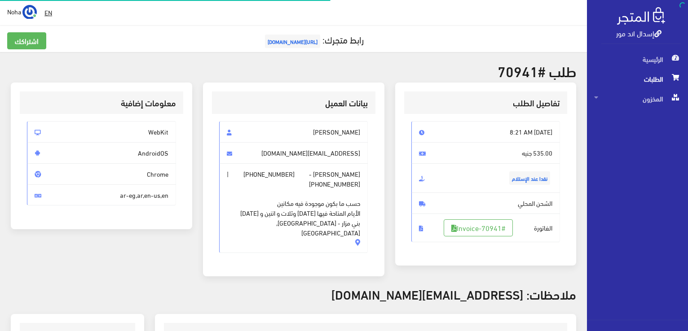
scroll to position [129, 0]
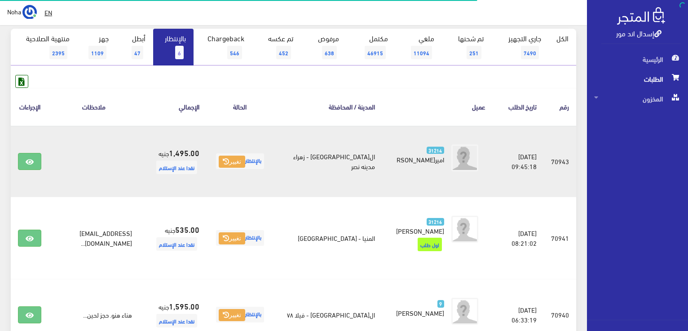
scroll to position [90, 0]
click at [34, 168] on link at bounding box center [29, 161] width 23 height 17
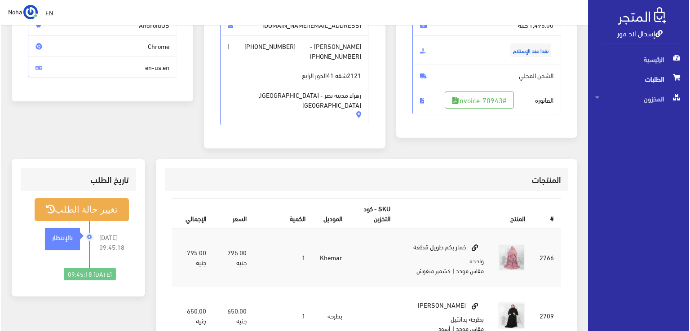
scroll to position [135, 0]
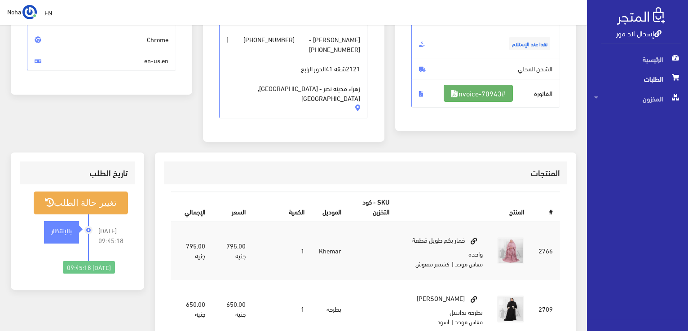
click at [481, 89] on link "#Invoice-70943" at bounding box center [478, 93] width 69 height 17
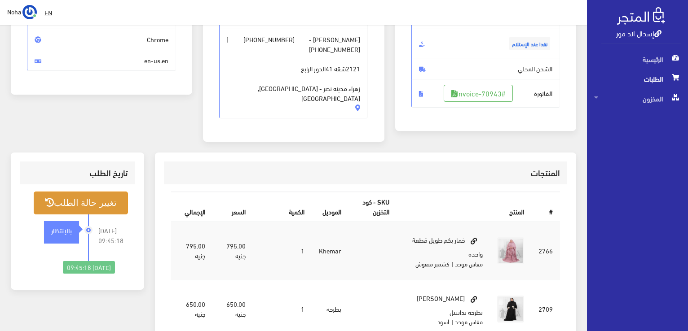
click at [95, 192] on button "تغيير حالة الطلب" at bounding box center [81, 203] width 94 height 23
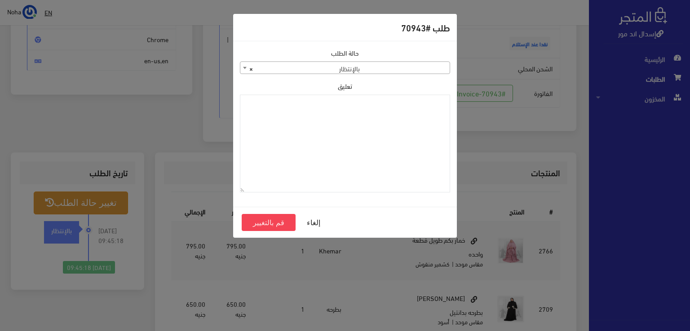
click at [332, 64] on span "× بالإنتظار" at bounding box center [344, 68] width 209 height 13
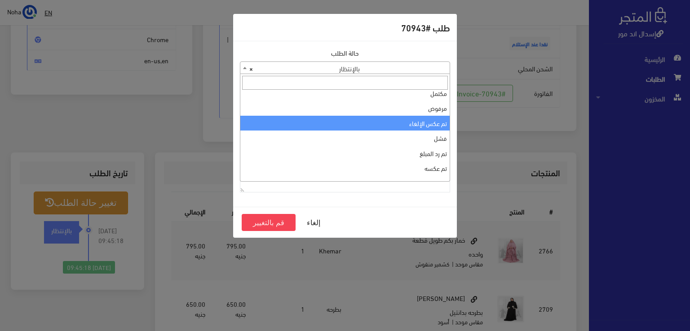
scroll to position [0, 0]
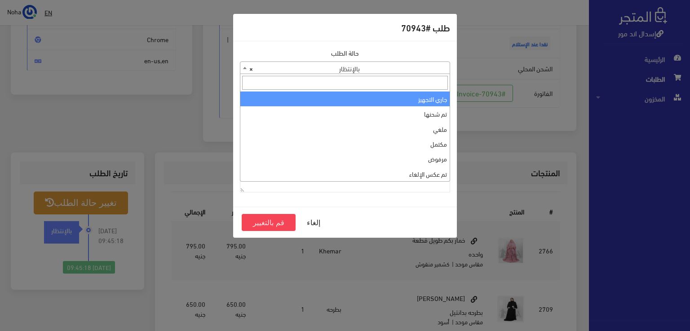
select select "1"
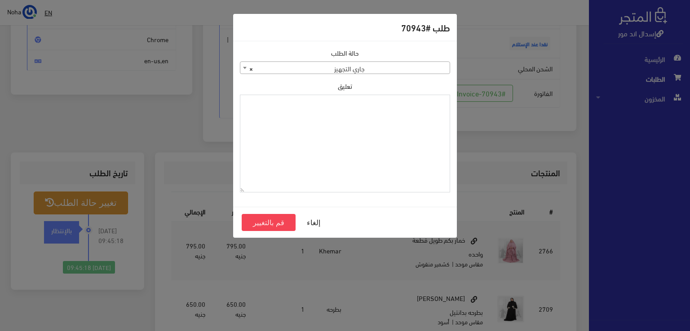
paste textarea "1129113"
type textarea "1129113"
click at [275, 218] on button "قم بالتغيير" at bounding box center [269, 222] width 54 height 17
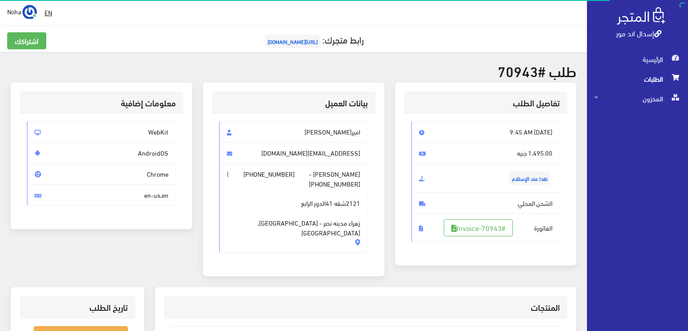
scroll to position [135, 0]
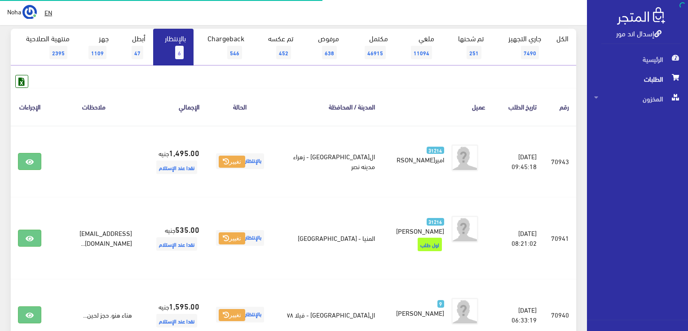
scroll to position [90, 0]
click at [175, 54] on link "بالإنتظار 6" at bounding box center [173, 47] width 40 height 37
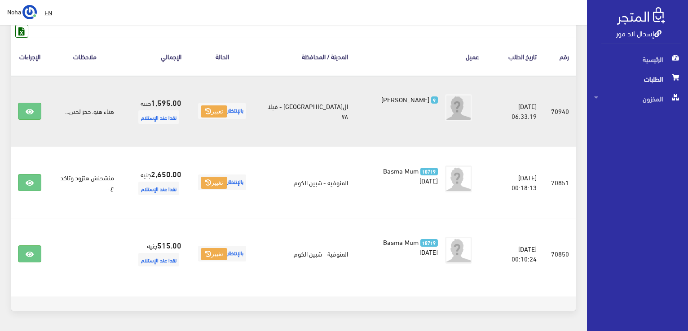
scroll to position [124, 0]
